Goal: Task Accomplishment & Management: Manage account settings

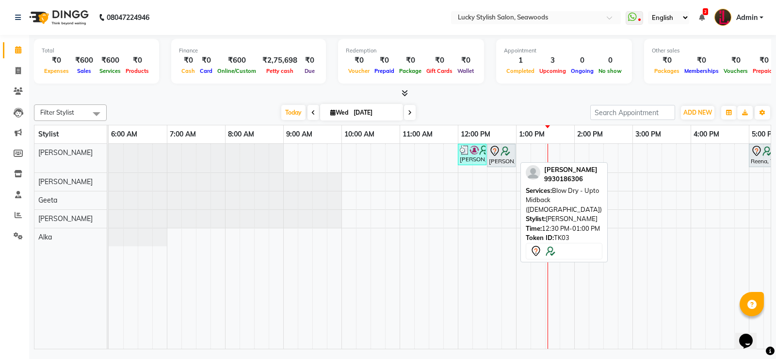
click at [501, 158] on div "[PERSON_NAME], TK03, 12:30 PM-01:00 PM, Blow Dry - Upto Midback ([DEMOGRAPHIC_D…" at bounding box center [501, 155] width 27 height 20
select select "7"
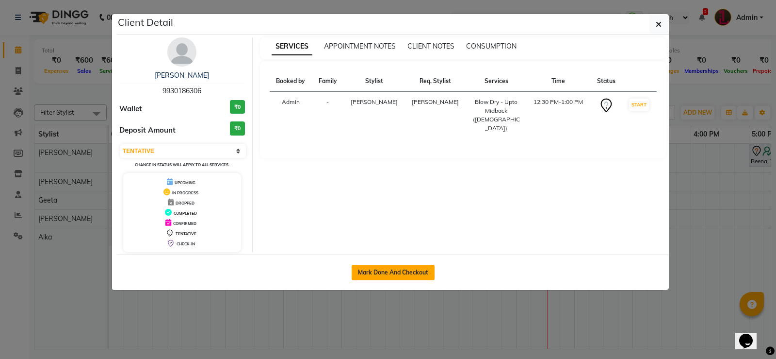
click at [393, 272] on button "Mark Done And Checkout" at bounding box center [393, 272] width 83 height 16
select select "675"
select select "service"
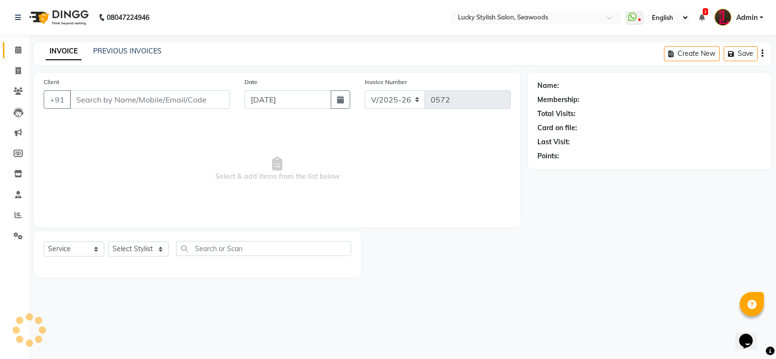
type input "9930186306"
select select "10014"
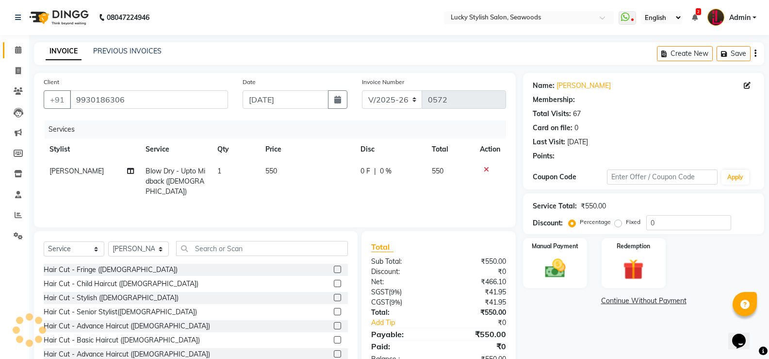
select select "2: Object"
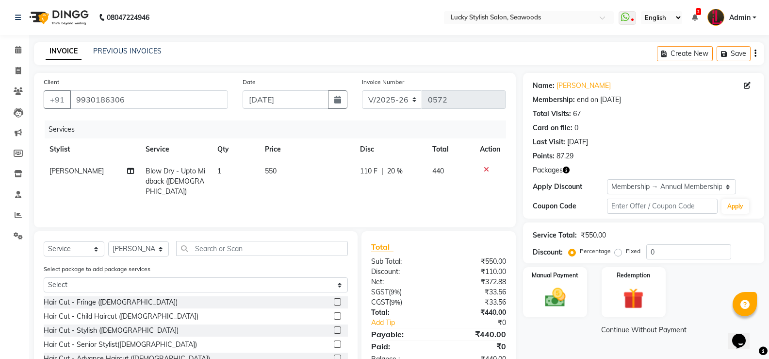
click at [245, 115] on div "Client [PHONE_NUMBER] Date [DATE] Invoice Number V/2025 V/[PHONE_NUMBER] Servic…" at bounding box center [275, 150] width 482 height 154
click at [442, 196] on div "Services Stylist Service Qty Price Disc Total Action Raj Blow Dry - Upto Midbac…" at bounding box center [275, 168] width 462 height 97
click at [484, 169] on icon at bounding box center [486, 169] width 5 height 7
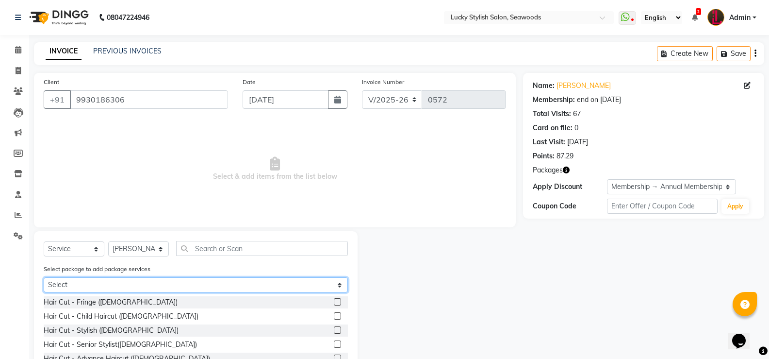
click at [288, 291] on select "Select Complementary Services Eyebrow 6+2 Blow dry upto Midback 8+4" at bounding box center [196, 284] width 304 height 15
select select "3: Object"
click at [44, 277] on select "Select Complementary Services Eyebrow 6+2 Blow dry upto Midback 8+4" at bounding box center [196, 284] width 304 height 15
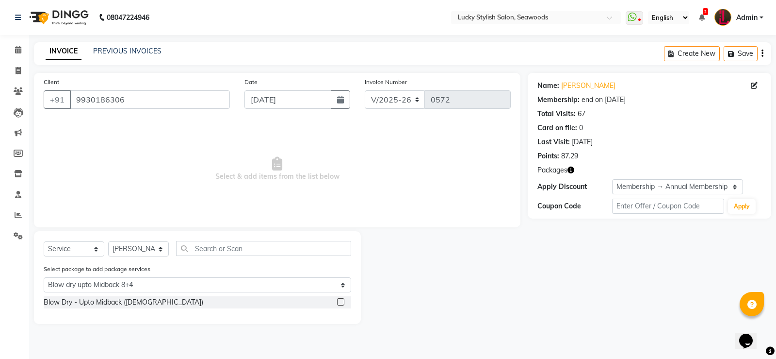
click at [344, 298] on label at bounding box center [340, 301] width 7 height 7
click at [344, 299] on input "checkbox" at bounding box center [340, 302] width 6 height 6
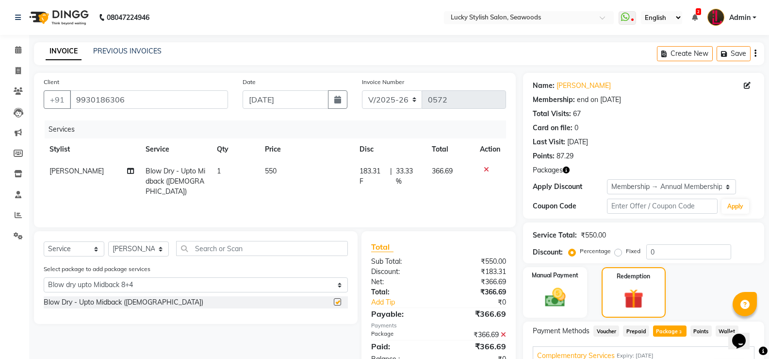
checkbox input "false"
click at [337, 177] on td "550" at bounding box center [306, 181] width 95 height 42
select select "10014"
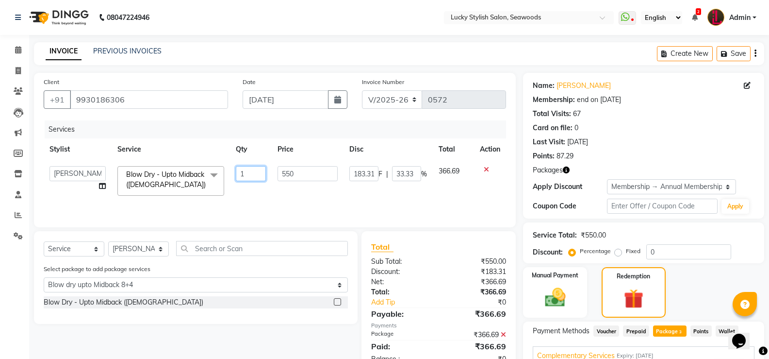
click at [250, 178] on input "1" at bounding box center [251, 173] width 30 height 15
type input "2"
click at [433, 192] on td "366.69" at bounding box center [453, 180] width 41 height 41
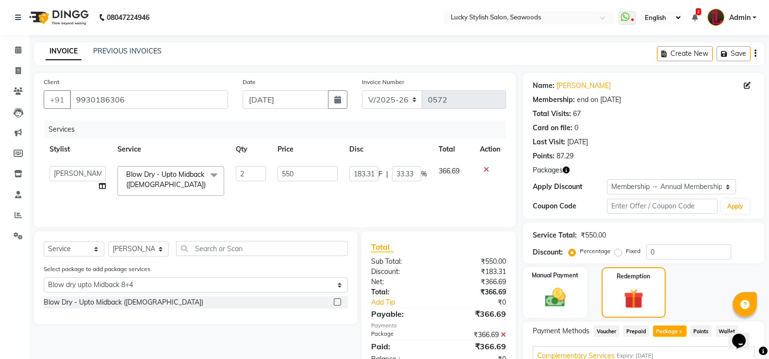
select select "10014"
click at [160, 247] on select "Select Stylist Alka [PERSON_NAME] Geeta [PERSON_NAME]" at bounding box center [138, 248] width 61 height 15
click at [108, 241] on select "Select Stylist Alka [PERSON_NAME] Geeta [PERSON_NAME]" at bounding box center [138, 248] width 61 height 15
click at [139, 250] on select "Select Stylist Alka [PERSON_NAME] Geeta [PERSON_NAME]" at bounding box center [138, 248] width 61 height 15
click at [108, 241] on select "Select Stylist Alka [PERSON_NAME] Geeta [PERSON_NAME]" at bounding box center [138, 248] width 61 height 15
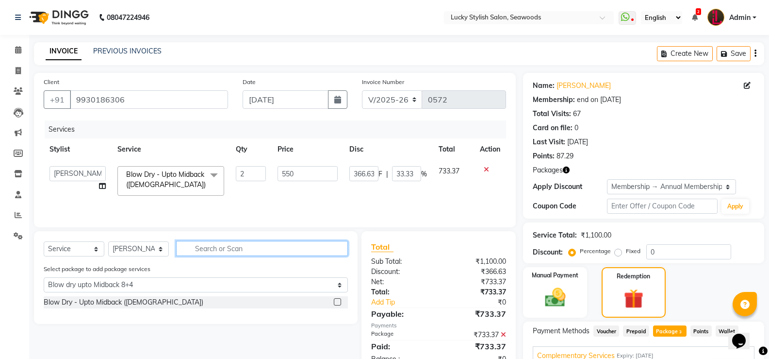
click at [226, 243] on input "text" at bounding box center [262, 248] width 172 height 15
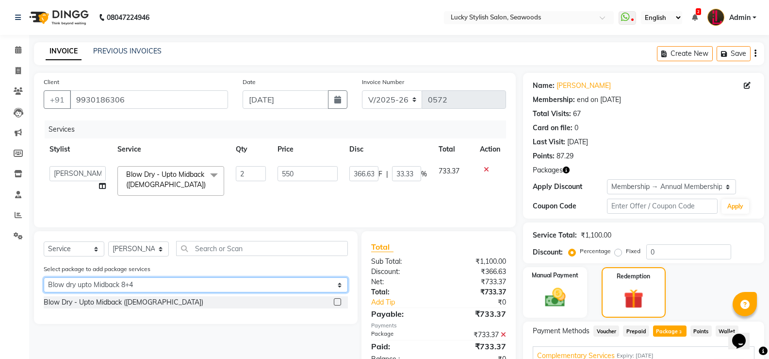
click at [181, 284] on select "Select Complementary Services Eyebrow 6+2 Blow dry upto Midback 8+4" at bounding box center [196, 284] width 304 height 15
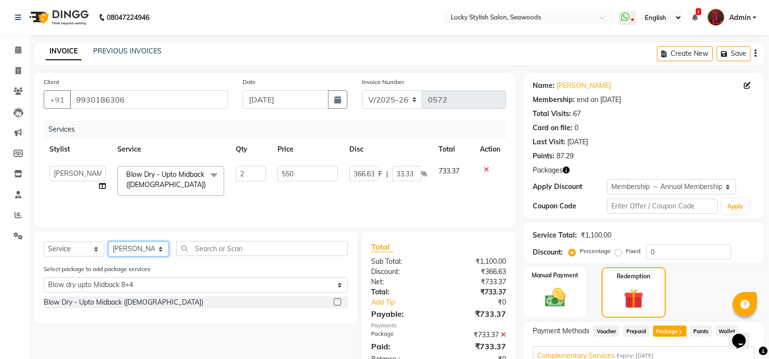
click at [136, 245] on select "Select Stylist Alka [PERSON_NAME] Geeta [PERSON_NAME]" at bounding box center [138, 248] width 61 height 15
select select "45461"
click at [108, 241] on select "Select Stylist Alka [PERSON_NAME] Geeta [PERSON_NAME]" at bounding box center [138, 248] width 61 height 15
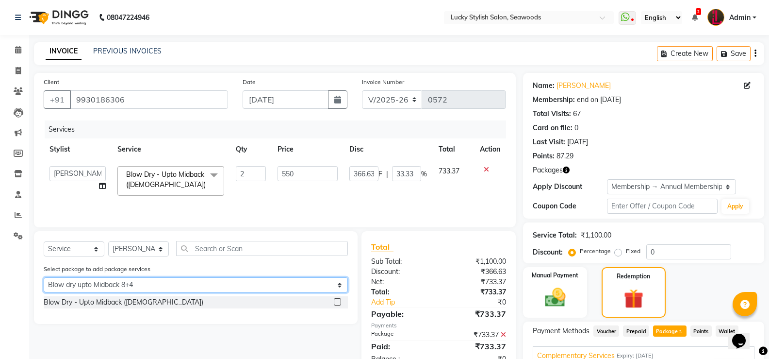
click at [204, 282] on select "Select Complementary Services Eyebrow 6+2 Blow dry upto Midback 8+4" at bounding box center [196, 284] width 304 height 15
select select "2: Object"
click at [44, 277] on select "Select Complementary Services Eyebrow 6+2 Blow dry upto Midback 8+4" at bounding box center [196, 284] width 304 height 15
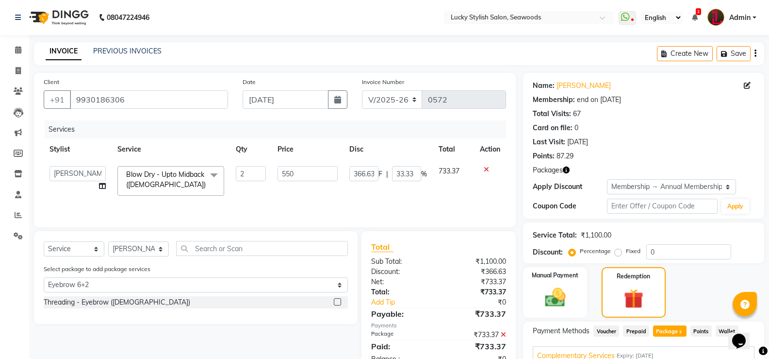
click at [339, 300] on label at bounding box center [337, 301] width 7 height 7
click at [339, 300] on input "checkbox" at bounding box center [337, 302] width 6 height 6
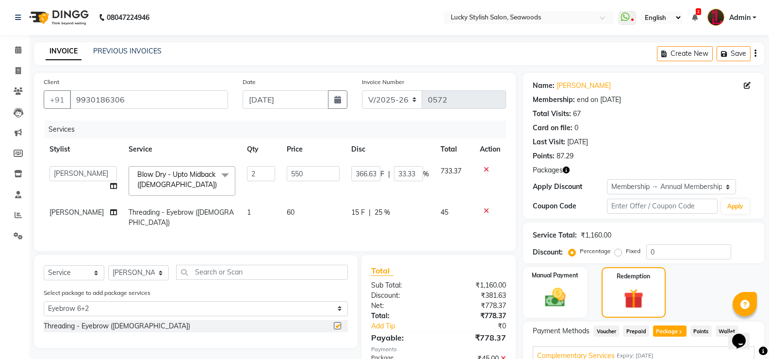
checkbox input "false"
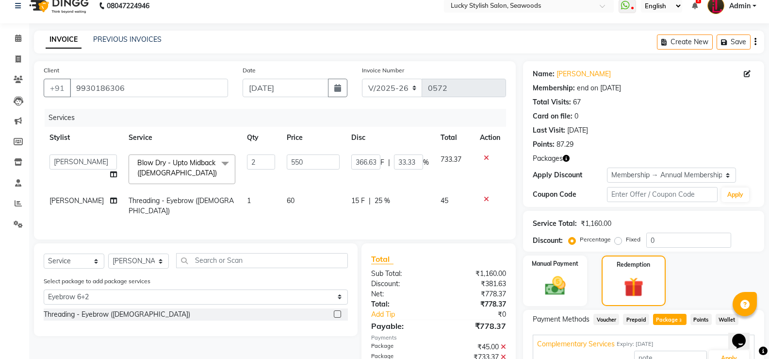
scroll to position [49, 0]
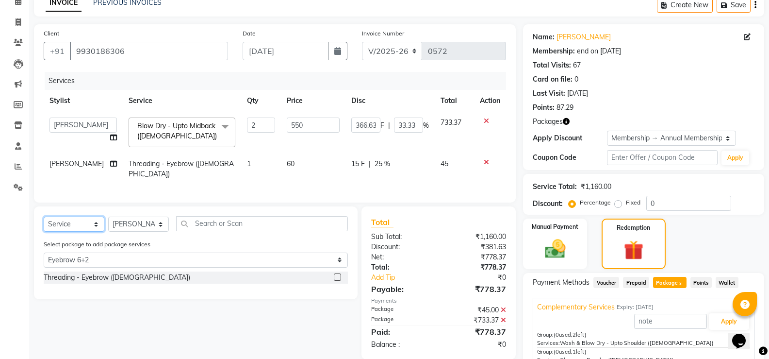
click at [91, 223] on select "Select Service Product Membership Package Voucher Prepaid Gift Card" at bounding box center [74, 223] width 61 height 15
select select "product"
click at [44, 216] on select "Select Service Product Membership Package Voucher Prepaid Gift Card" at bounding box center [74, 223] width 61 height 15
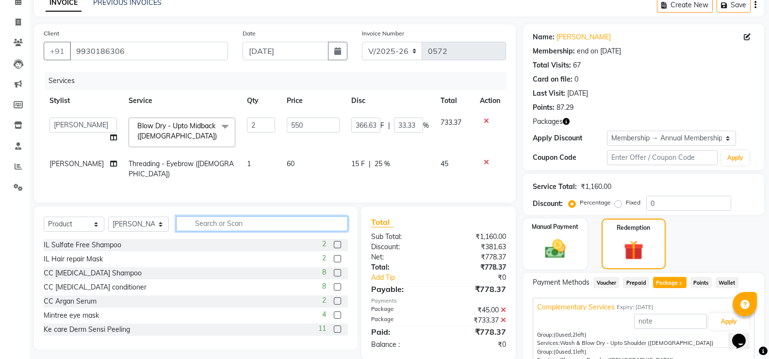
click at [286, 226] on input "text" at bounding box center [262, 223] width 172 height 15
click at [154, 216] on select "Select Stylist Alka [PERSON_NAME] Geeta [PERSON_NAME]" at bounding box center [138, 223] width 61 height 15
select select "10014"
click at [108, 216] on select "Select Stylist Alka [PERSON_NAME] Geeta [PERSON_NAME]" at bounding box center [138, 223] width 61 height 15
click at [253, 210] on div "Select Service Product Membership Package Voucher Prepaid Gift Card Select Styl…" at bounding box center [196, 277] width 324 height 143
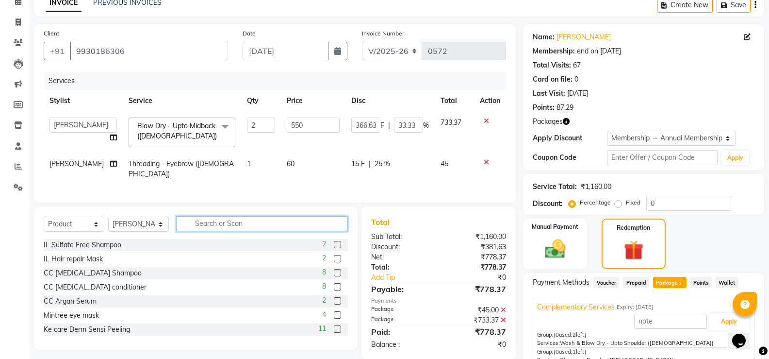
click at [247, 221] on input "text" at bounding box center [262, 223] width 172 height 15
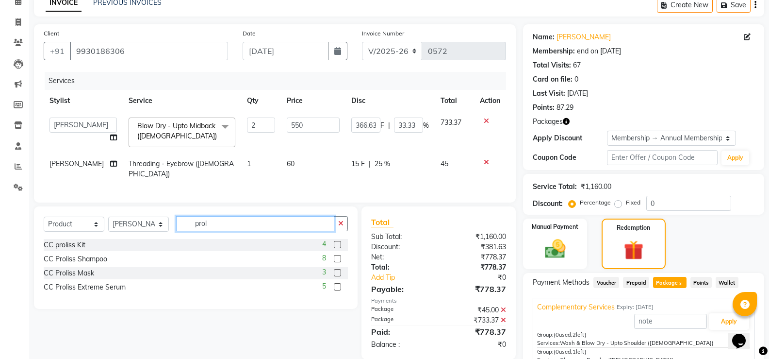
type input "prol"
click at [336, 257] on label at bounding box center [337, 258] width 7 height 7
click at [336, 257] on input "checkbox" at bounding box center [337, 259] width 6 height 6
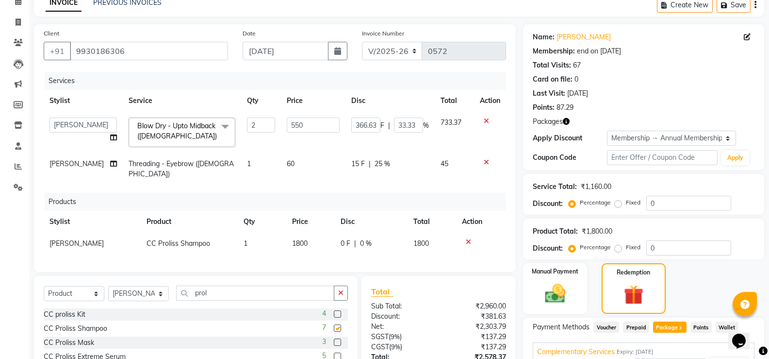
checkbox input "false"
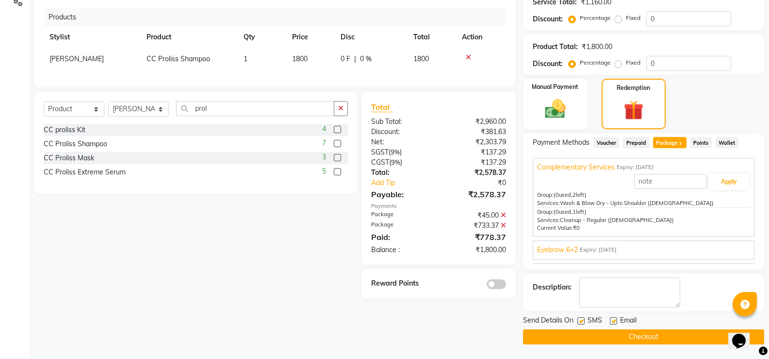
scroll to position [184, 0]
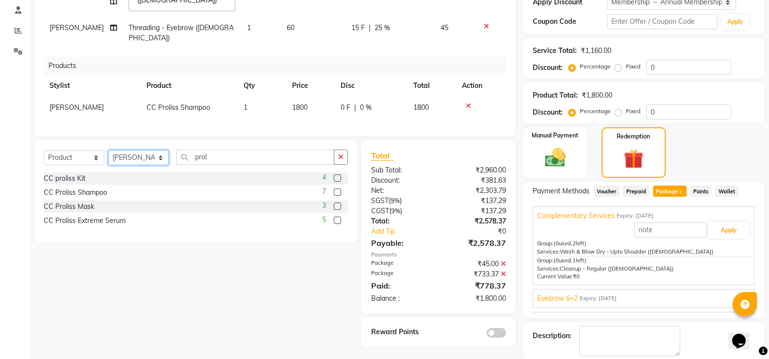
click at [135, 150] on select "Select Stylist Alka [PERSON_NAME] Geeta [PERSON_NAME]" at bounding box center [138, 157] width 61 height 15
select select "45461"
click at [108, 150] on select "Select Stylist Alka [PERSON_NAME] Geeta [PERSON_NAME]" at bounding box center [138, 157] width 61 height 15
click at [96, 155] on select "Select Service Product Membership Package Voucher Prepaid Gift Card" at bounding box center [74, 157] width 61 height 15
select select "service"
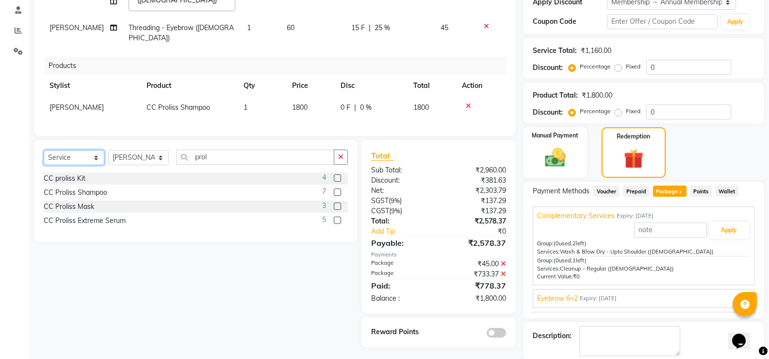
click at [44, 150] on select "Select Service Product Membership Package Voucher Prepaid Gift Card" at bounding box center [74, 157] width 61 height 15
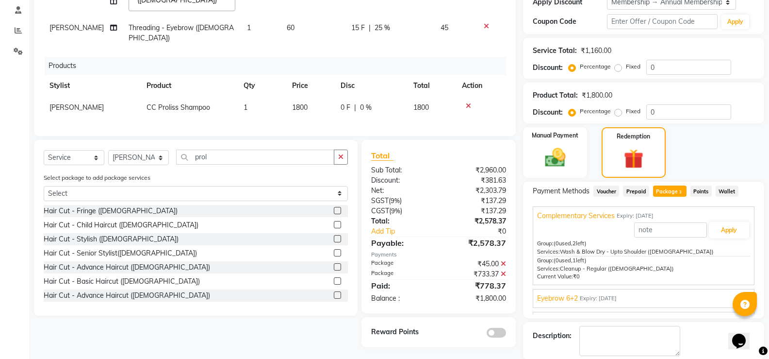
click at [221, 142] on div "Select Service Product Membership Package Voucher Prepaid Gift Card Select Styl…" at bounding box center [196, 228] width 324 height 176
click at [214, 158] on input "prol" at bounding box center [255, 156] width 158 height 15
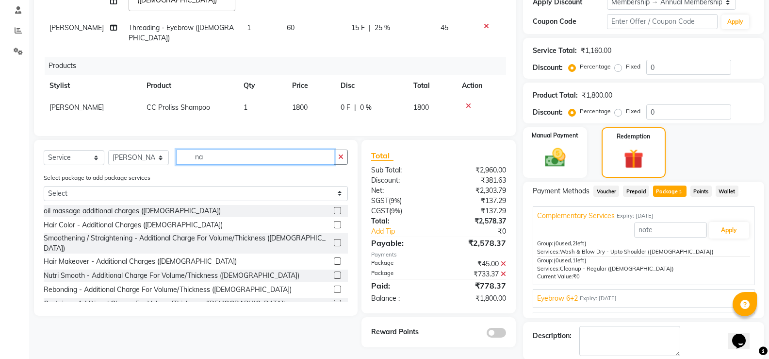
type input "n"
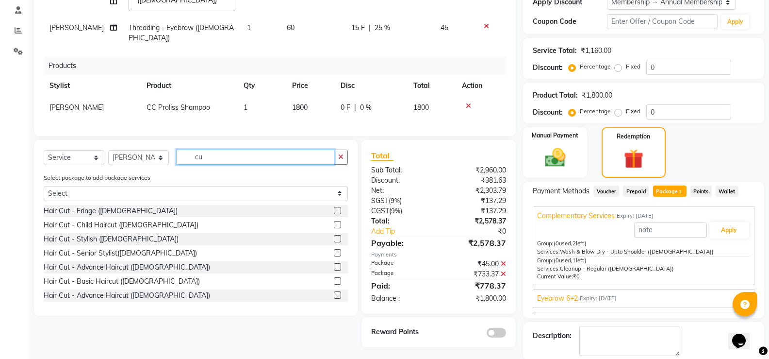
type input "c"
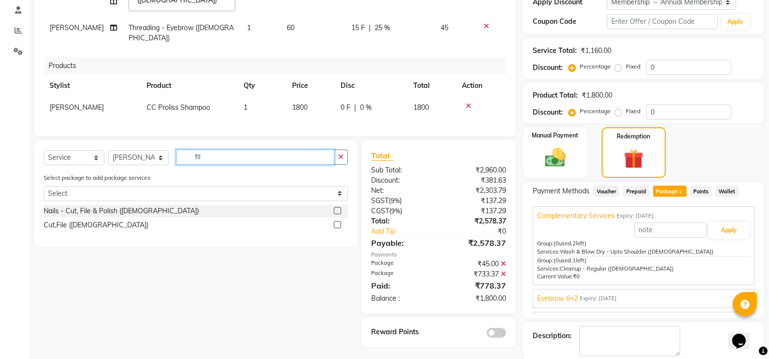
type input "fil"
click at [335, 207] on label at bounding box center [337, 210] width 7 height 7
click at [335, 208] on input "checkbox" at bounding box center [337, 211] width 6 height 6
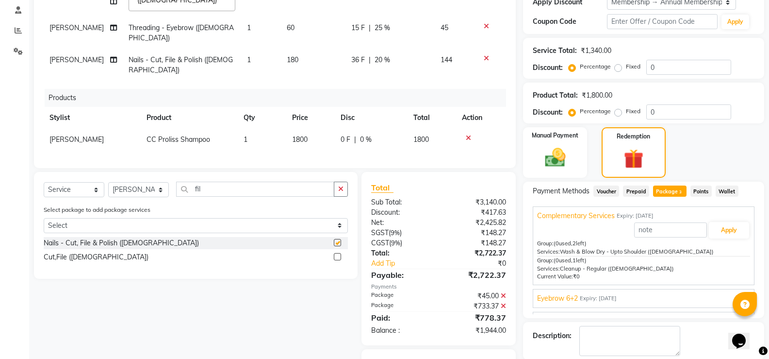
checkbox input "false"
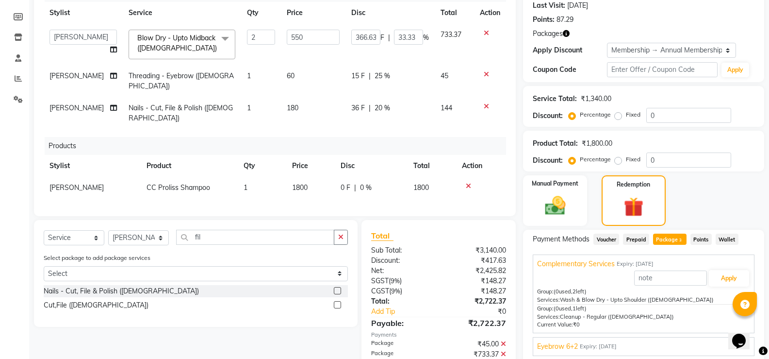
scroll to position [136, 0]
click at [384, 103] on span "20 %" at bounding box center [383, 108] width 16 height 10
select select "45461"
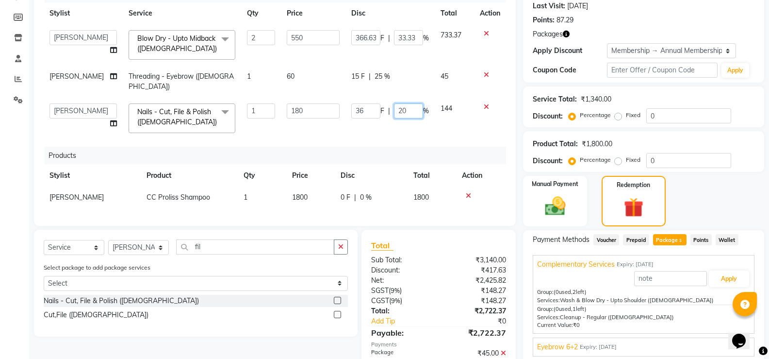
click at [402, 103] on input "20" at bounding box center [408, 110] width 29 height 15
type input "0"
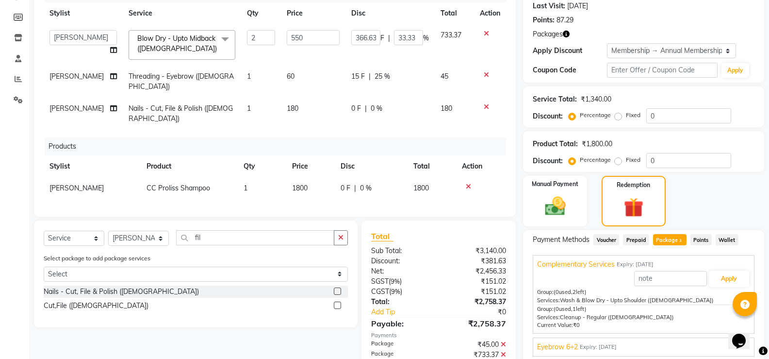
click at [483, 122] on div "Services Stylist Service Qty Price Disc Total Action Alka [PERSON_NAME] [PERSON…" at bounding box center [275, 95] width 462 height 222
click at [572, 205] on img at bounding box center [555, 206] width 34 height 25
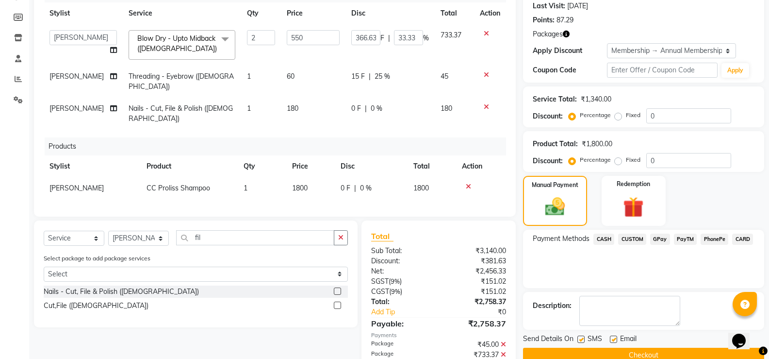
scroll to position [206, 0]
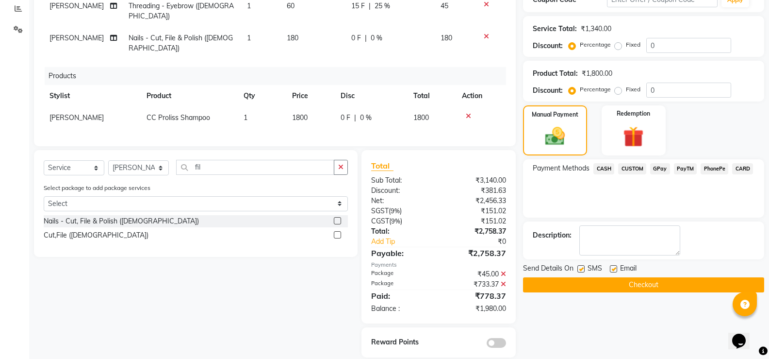
click at [657, 169] on span "GPay" at bounding box center [660, 168] width 20 height 11
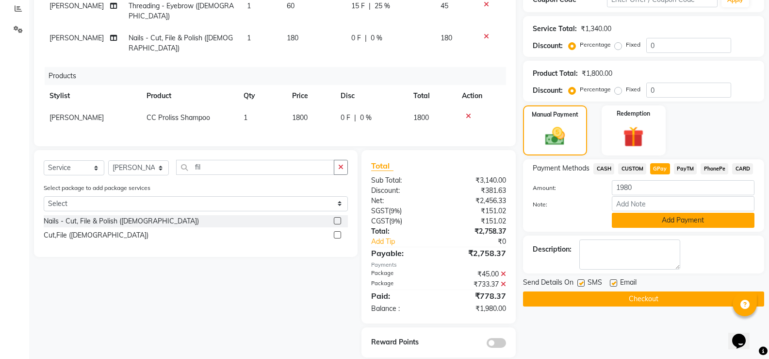
click at [682, 215] on button "Add Payment" at bounding box center [683, 220] width 143 height 15
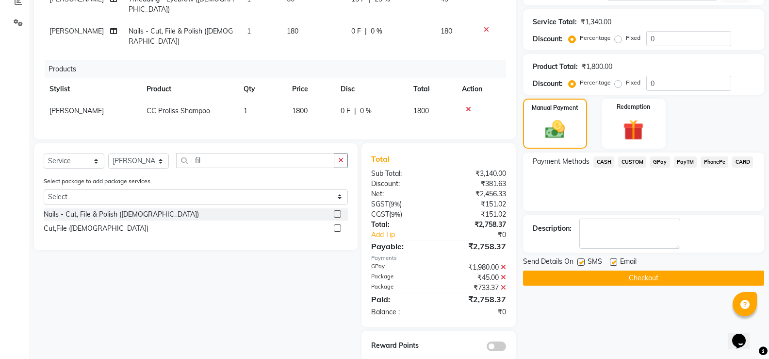
scroll to position [216, 0]
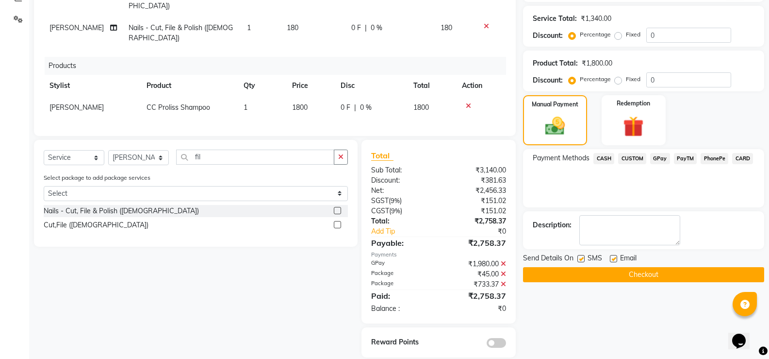
click at [669, 274] on button "Checkout" at bounding box center [643, 274] width 241 height 15
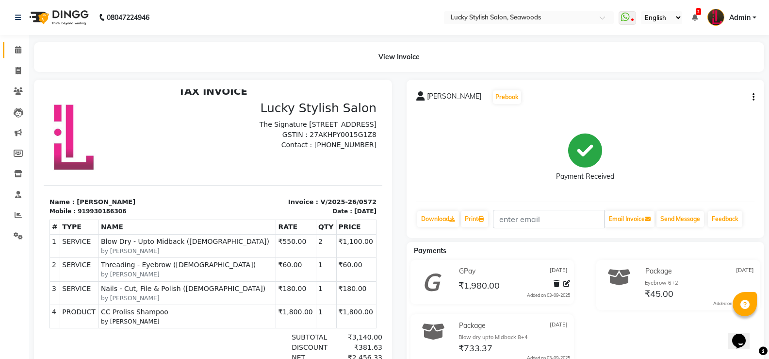
click at [21, 58] on link "Calendar" at bounding box center [14, 50] width 23 height 16
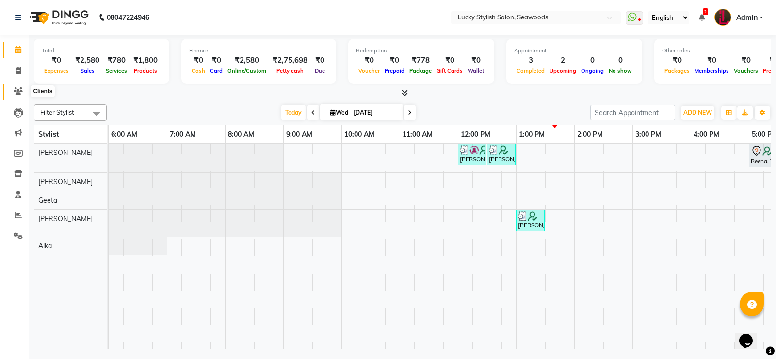
click at [22, 90] on icon at bounding box center [18, 90] width 9 height 7
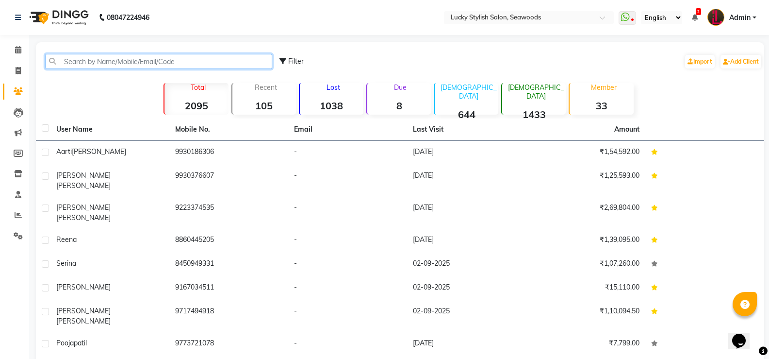
click at [132, 57] on input "text" at bounding box center [158, 61] width 227 height 15
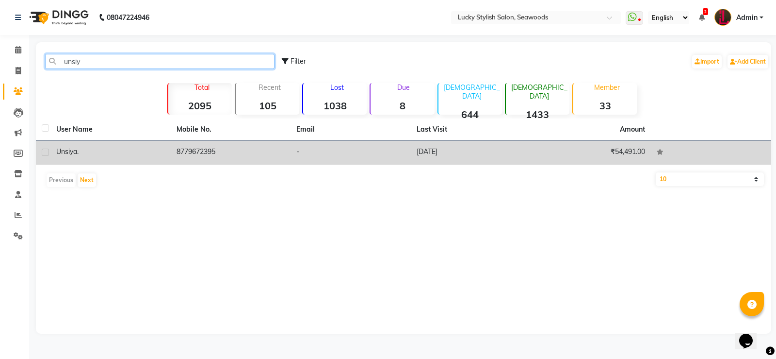
type input "unsiy"
click at [248, 148] on td "8779672395" at bounding box center [231, 153] width 120 height 24
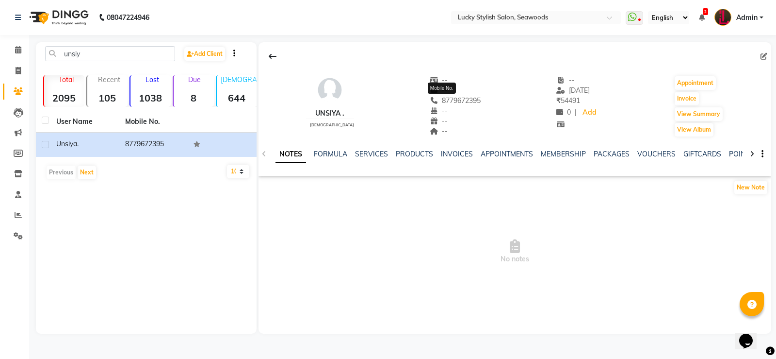
click at [456, 102] on span "8779672395" at bounding box center [455, 100] width 51 height 9
copy span "8779672395"
click at [19, 50] on icon at bounding box center [18, 49] width 6 height 7
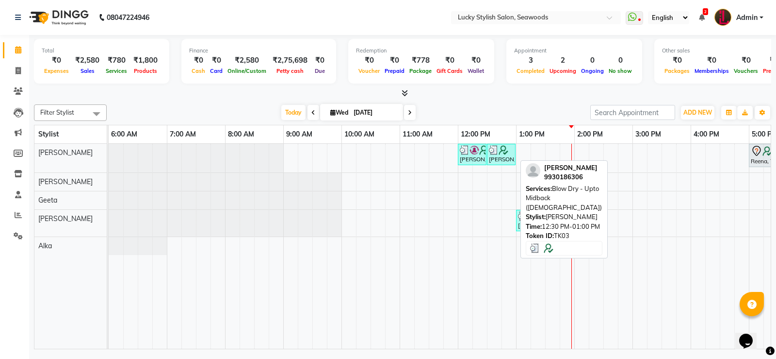
click at [500, 151] on img at bounding box center [504, 150] width 10 height 10
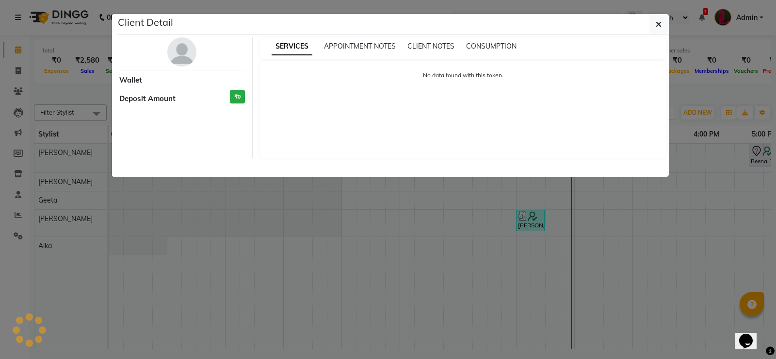
select select "3"
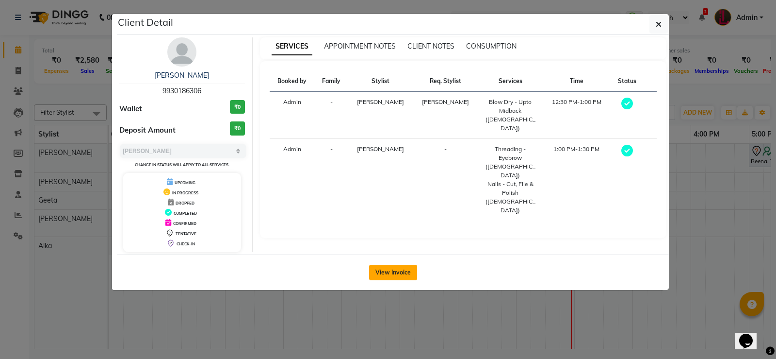
click at [406, 273] on button "View Invoice" at bounding box center [393, 272] width 48 height 16
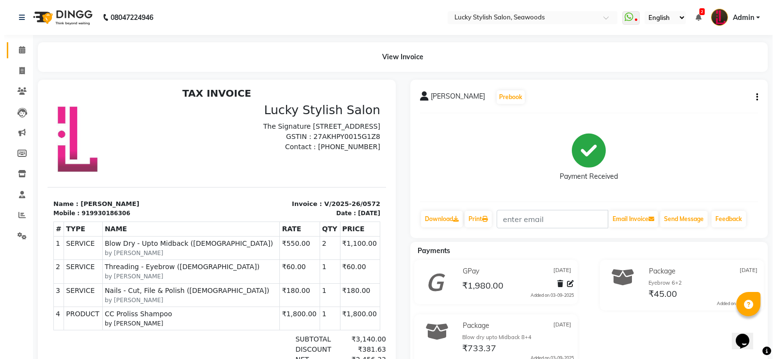
scroll to position [8, 0]
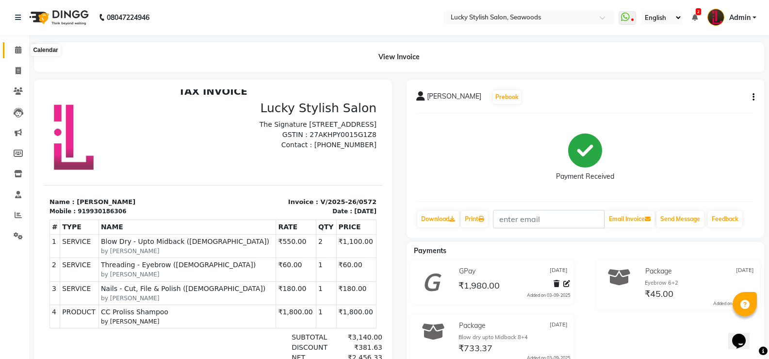
click at [17, 47] on icon at bounding box center [18, 49] width 6 height 7
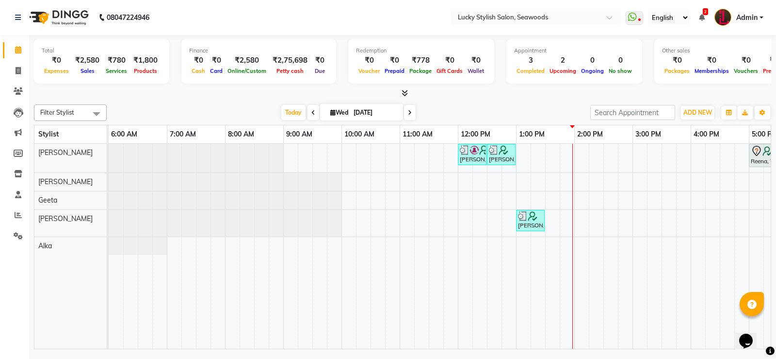
click at [520, 340] on td at bounding box center [523, 246] width 15 height 205
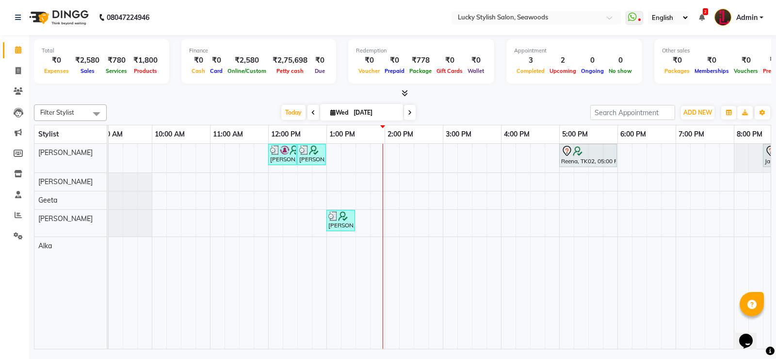
scroll to position [0, 328]
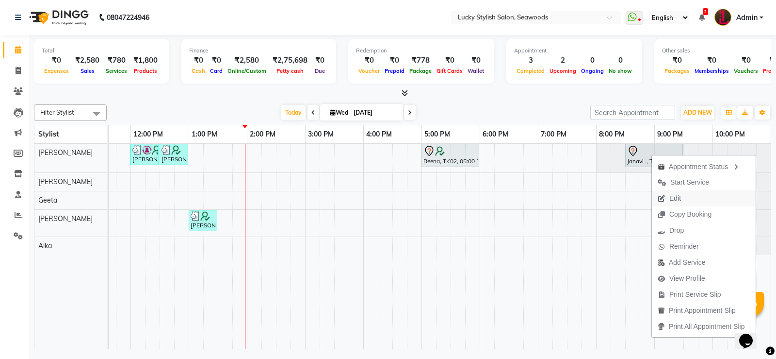
click at [677, 201] on span "Edit" at bounding box center [676, 198] width 12 height 10
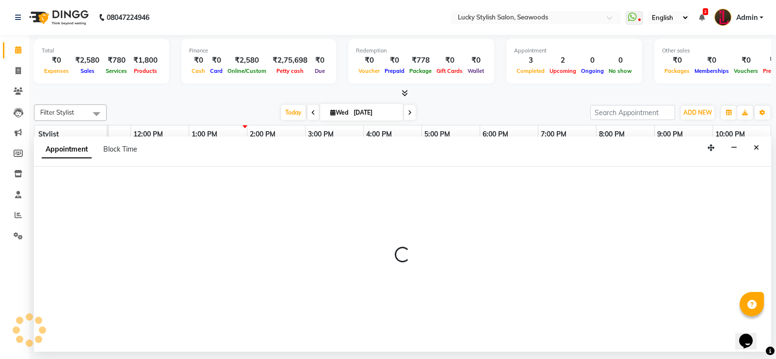
select select "tentative"
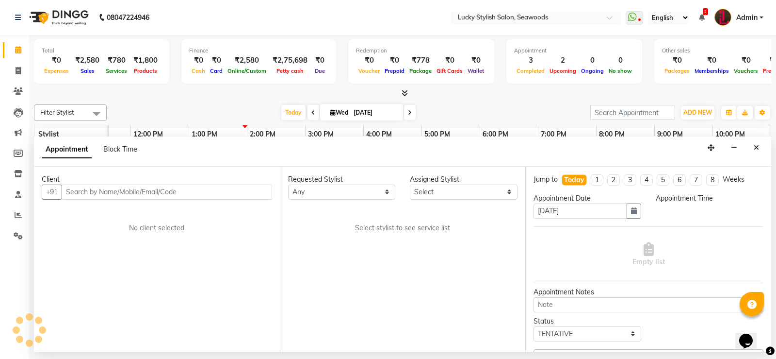
select select "10014"
select select "1230"
select select "105"
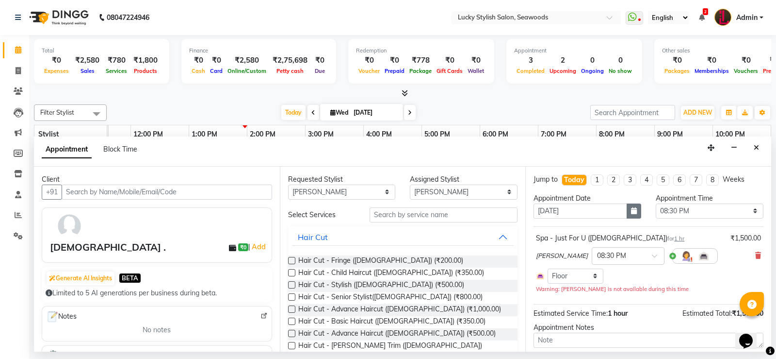
click at [631, 212] on icon "button" at bounding box center [634, 210] width 6 height 7
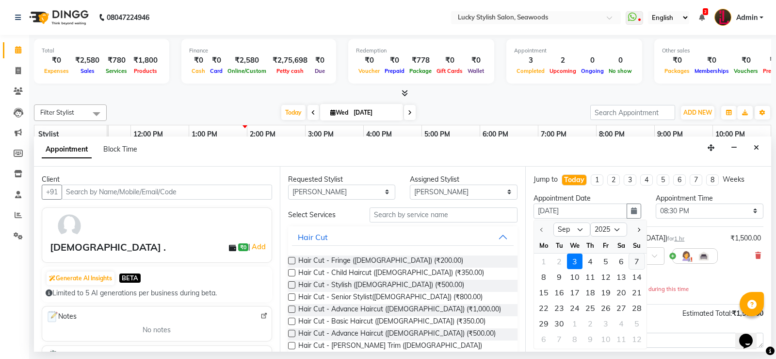
click at [636, 263] on div "7" at bounding box center [637, 261] width 16 height 16
type input "[DATE]"
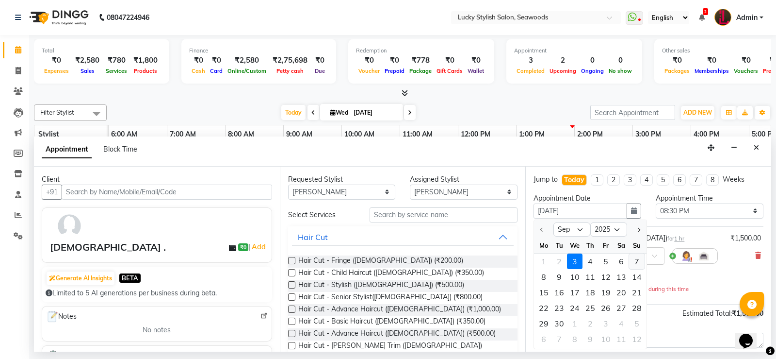
scroll to position [0, 0]
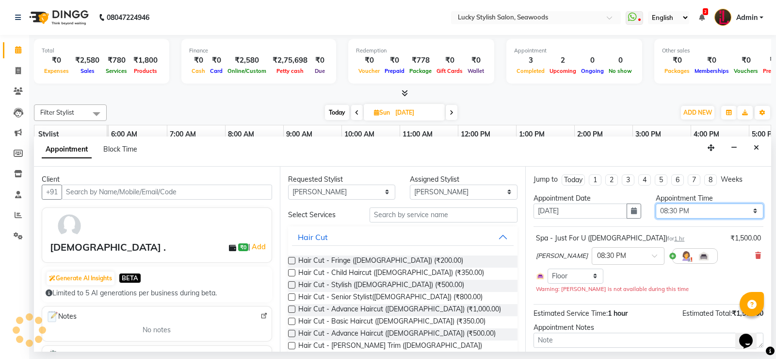
click at [696, 208] on select "Select 07:00 AM 07:15 AM 07:30 AM 07:45 AM 08:00 AM 08:15 AM 08:30 AM 08:45 AM …" at bounding box center [710, 210] width 108 height 15
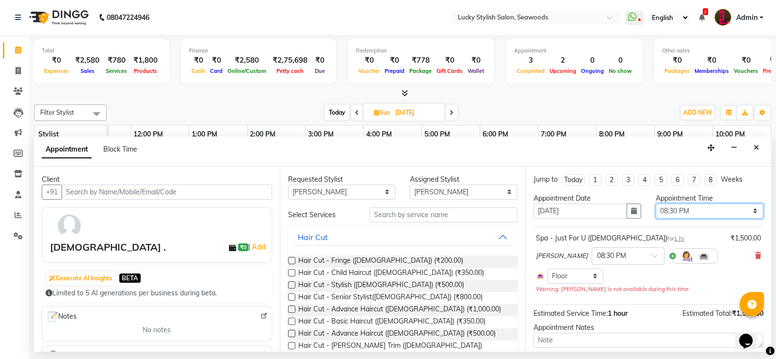
select select "720"
click at [656, 203] on select "Select 07:00 AM 07:15 AM 07:30 AM 07:45 AM 08:00 AM 08:15 AM 08:30 AM 08:45 AM …" at bounding box center [710, 210] width 108 height 15
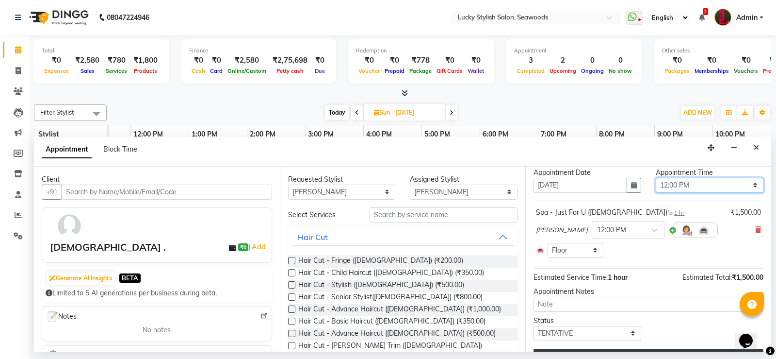
scroll to position [48, 0]
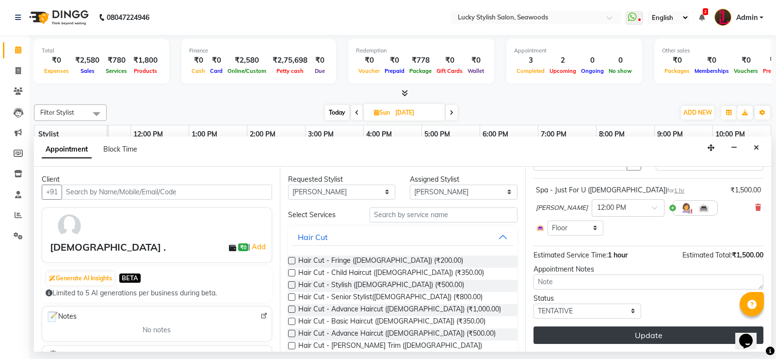
click at [674, 332] on button "Update" at bounding box center [649, 334] width 230 height 17
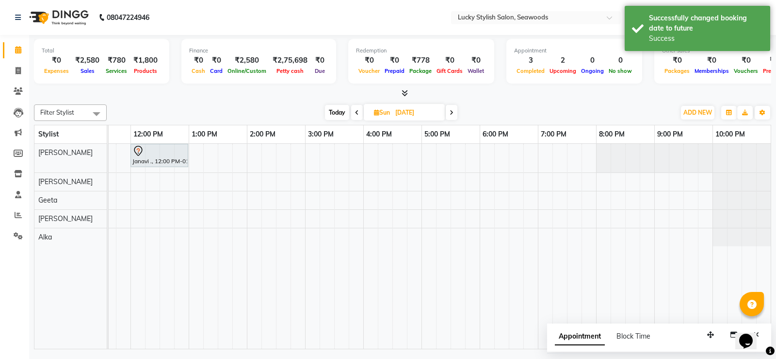
click at [336, 111] on span "Today" at bounding box center [337, 112] width 24 height 15
type input "[DATE]"
